Goal: Transaction & Acquisition: Subscribe to service/newsletter

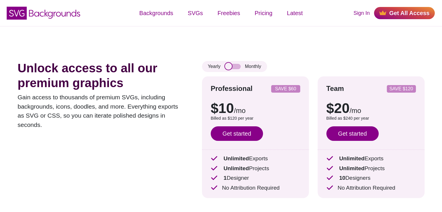
click at [226, 68] on input "checkbox" at bounding box center [233, 66] width 16 height 5
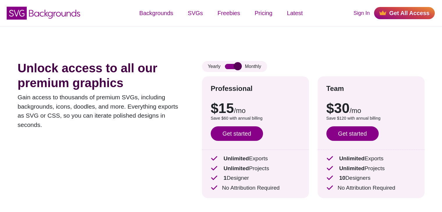
click at [226, 68] on input "checkbox" at bounding box center [233, 66] width 16 height 5
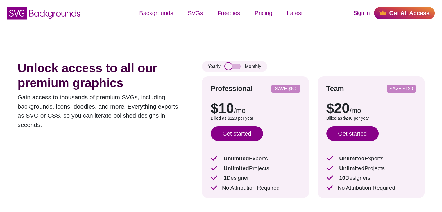
click at [231, 68] on input "checkbox" at bounding box center [233, 66] width 16 height 5
checkbox input "true"
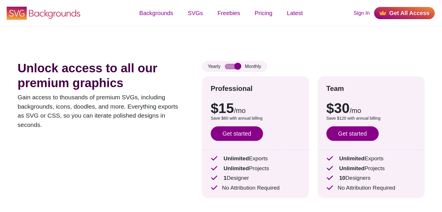
click at [49, 14] on icon "SVG Backgrounds Logo" at bounding box center [44, 13] width 76 height 15
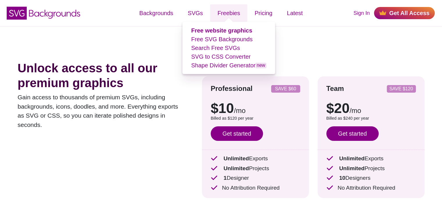
click at [225, 17] on link "Freebies" at bounding box center [228, 12] width 37 height 17
